Goal: Information Seeking & Learning: Stay updated

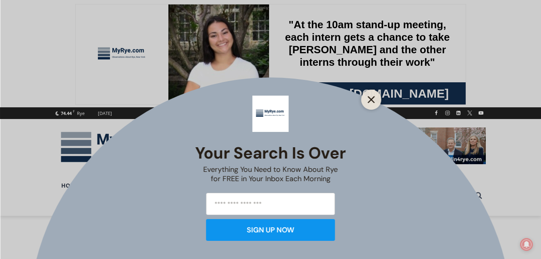
drag, startPoint x: 371, startPoint y: 100, endPoint x: 373, endPoint y: 74, distance: 25.9
click at [371, 100] on line "Close" at bounding box center [371, 100] width 6 height 6
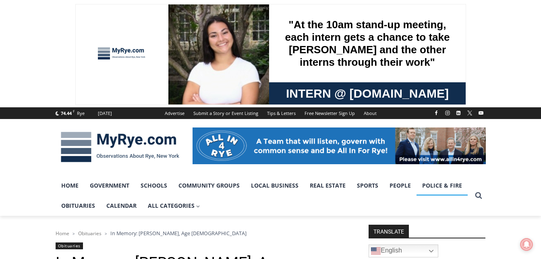
click at [440, 185] on link "Police & Fire" at bounding box center [442, 185] width 51 height 20
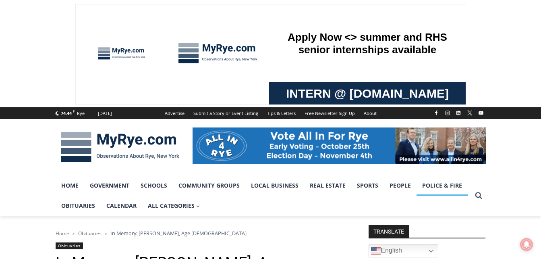
click at [440, 185] on link "Police & Fire" at bounding box center [442, 185] width 51 height 20
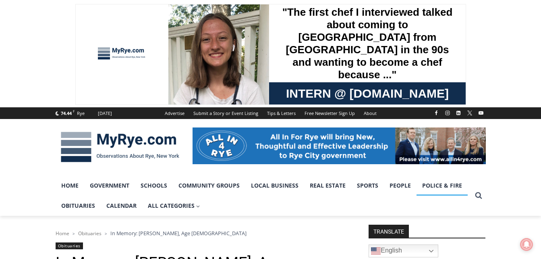
click at [439, 185] on link "Police & Fire" at bounding box center [442, 185] width 51 height 20
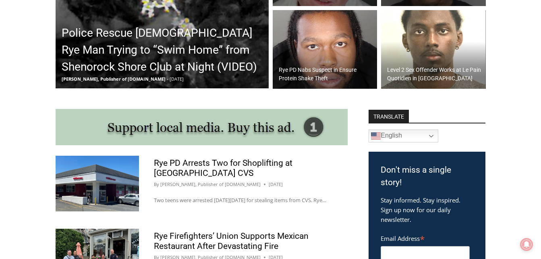
scroll to position [373, 0]
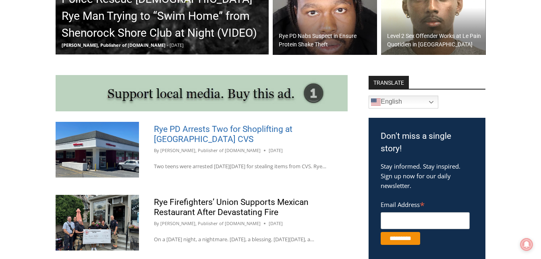
click at [179, 135] on link "Rye PD Arrests Two for Shoplifting at [GEOGRAPHIC_DATA] CVS" at bounding box center [223, 134] width 139 height 20
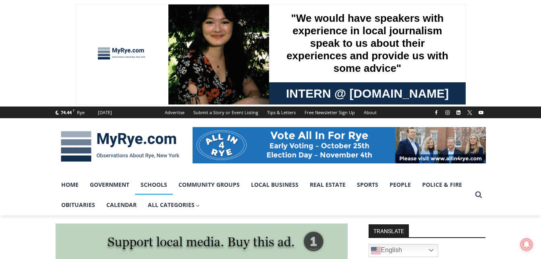
click at [162, 188] on link "Schools" at bounding box center [154, 184] width 38 height 20
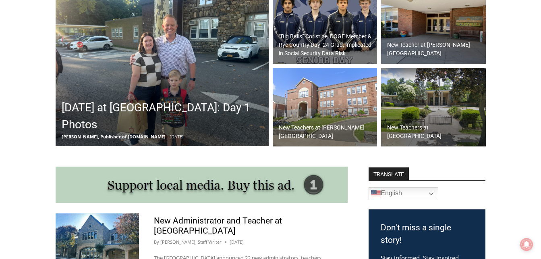
scroll to position [287, 0]
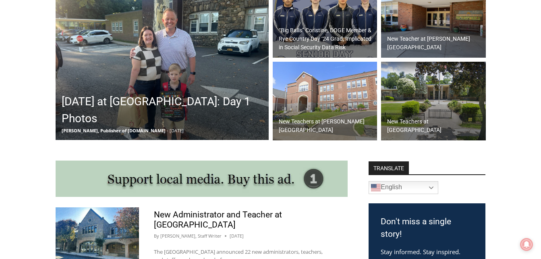
click at [126, 101] on h2 "[DATE] at [GEOGRAPHIC_DATA]: Day 1 Photos" at bounding box center [164, 110] width 205 height 34
